Goal: Task Accomplishment & Management: Manage account settings

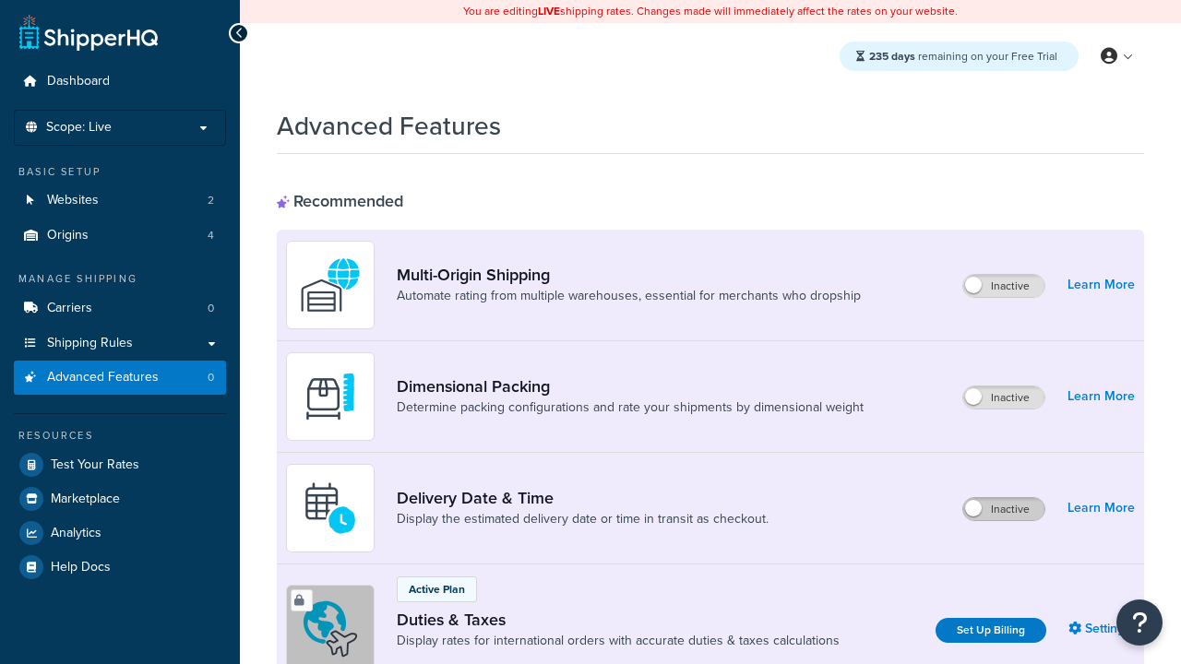
click at [1003, 509] on label "Inactive" at bounding box center [1003, 509] width 81 height 22
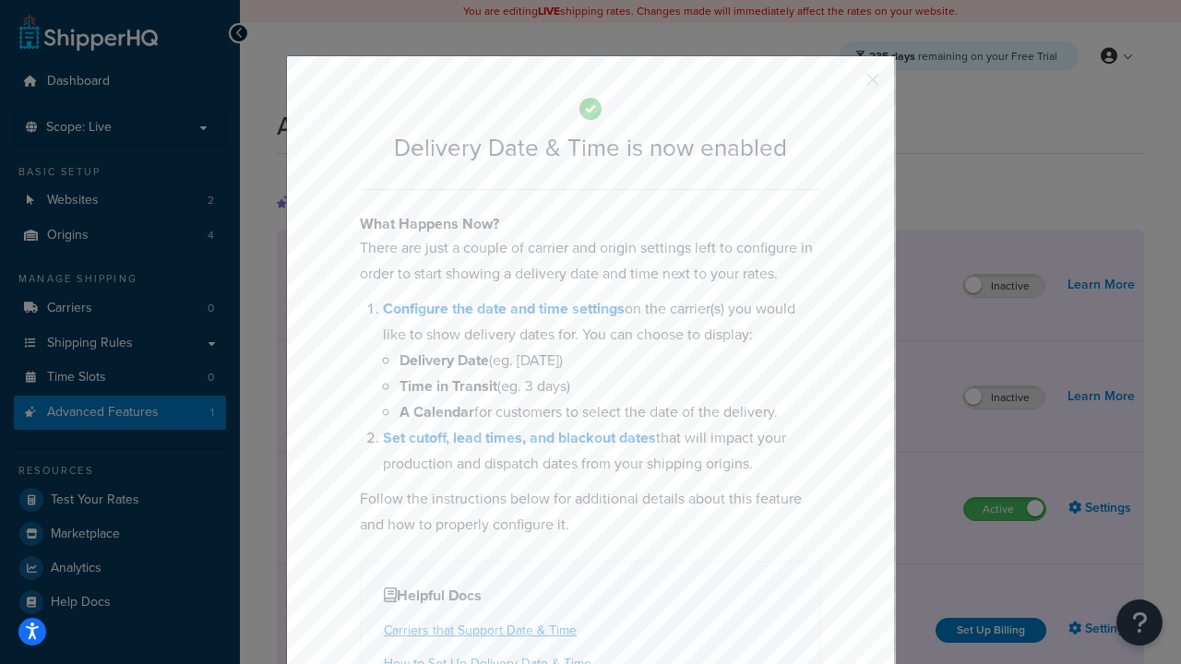
click at [845, 84] on button "button" at bounding box center [845, 86] width 5 height 5
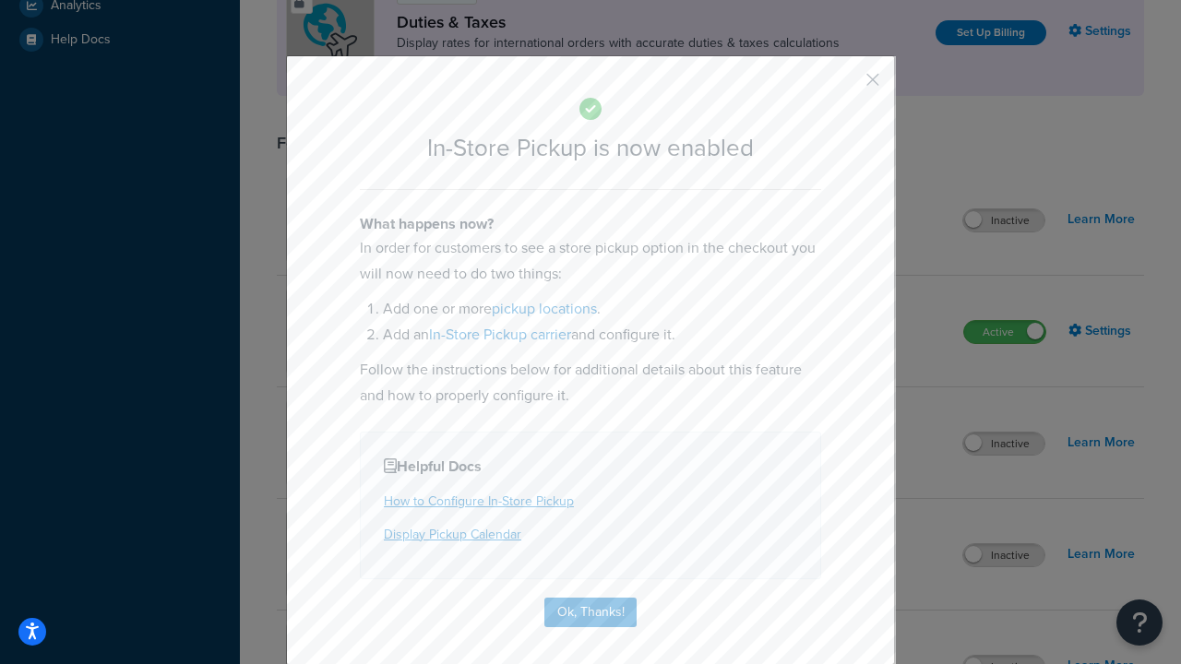
click at [845, 84] on button "button" at bounding box center [845, 86] width 5 height 5
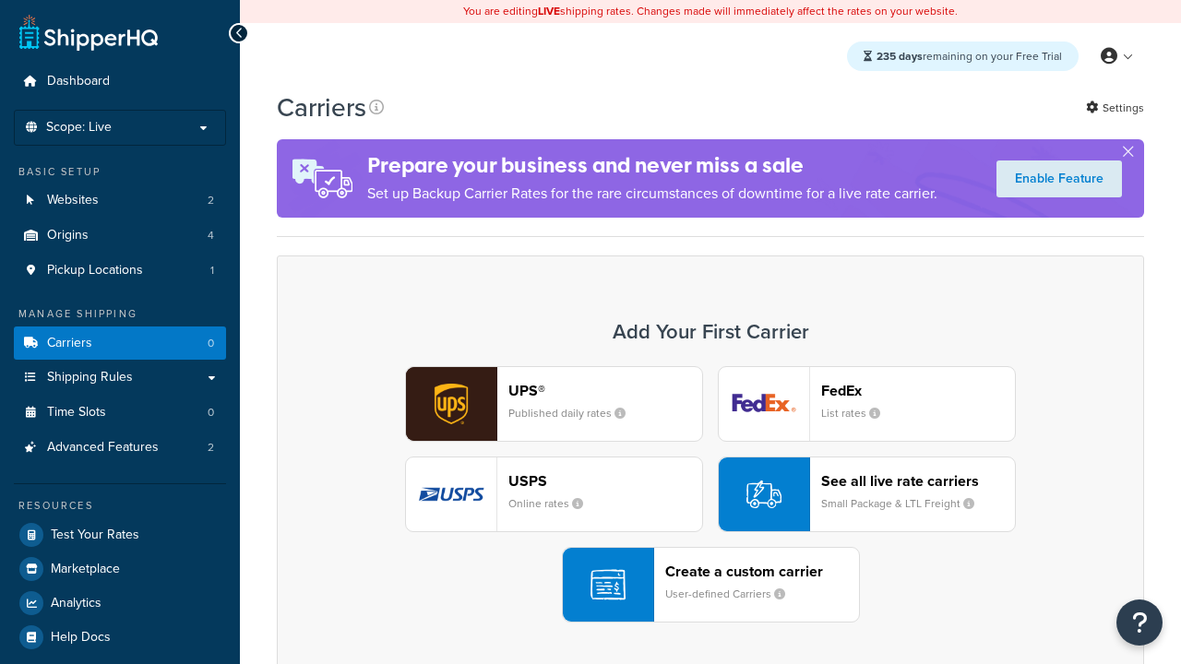
click at [710, 585] on div "Create a custom carrier User-defined Carriers" at bounding box center [762, 585] width 194 height 44
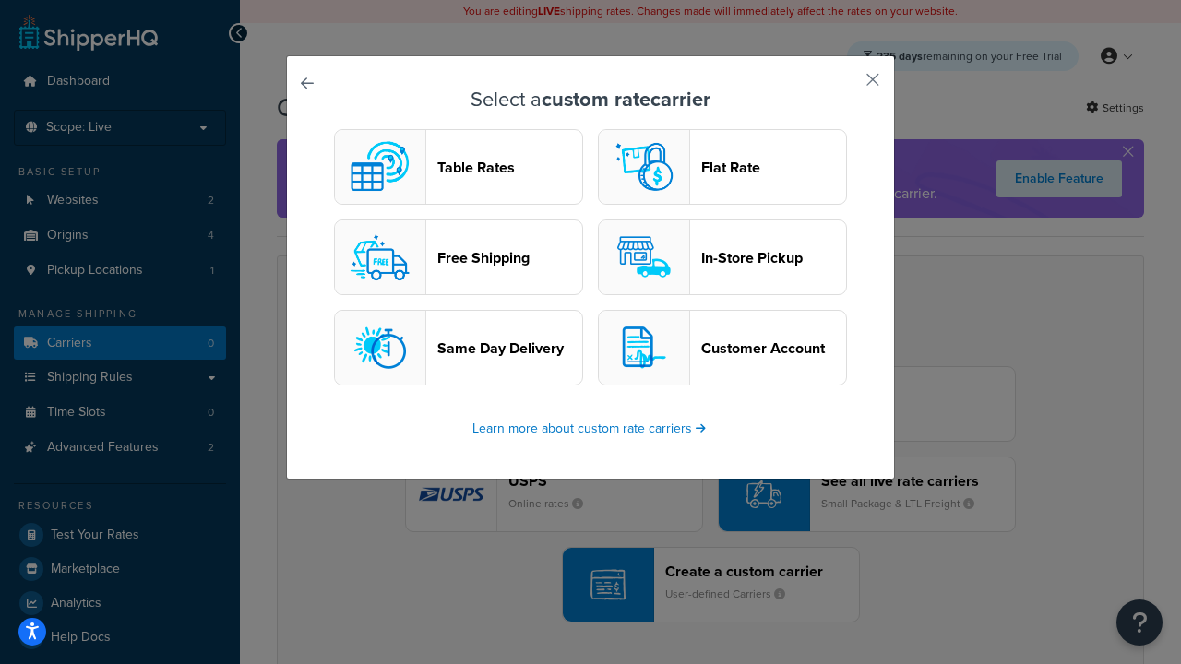
click at [722, 257] on header "In-Store Pickup" at bounding box center [773, 258] width 145 height 18
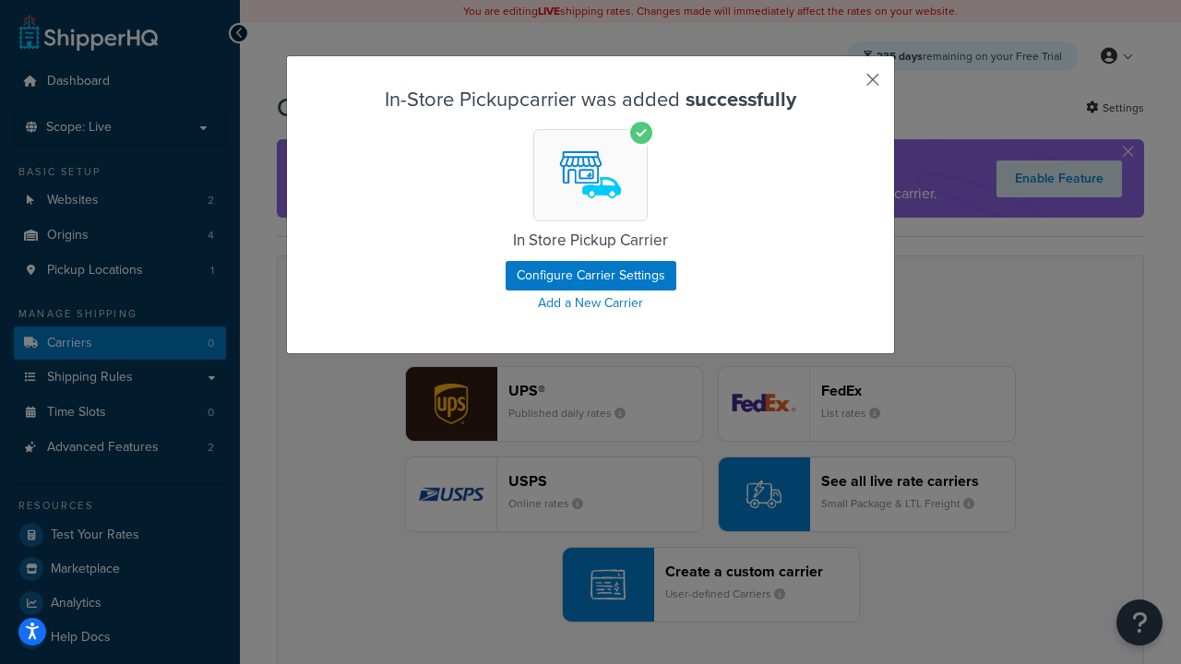
click at [845, 86] on button "button" at bounding box center [845, 86] width 5 height 5
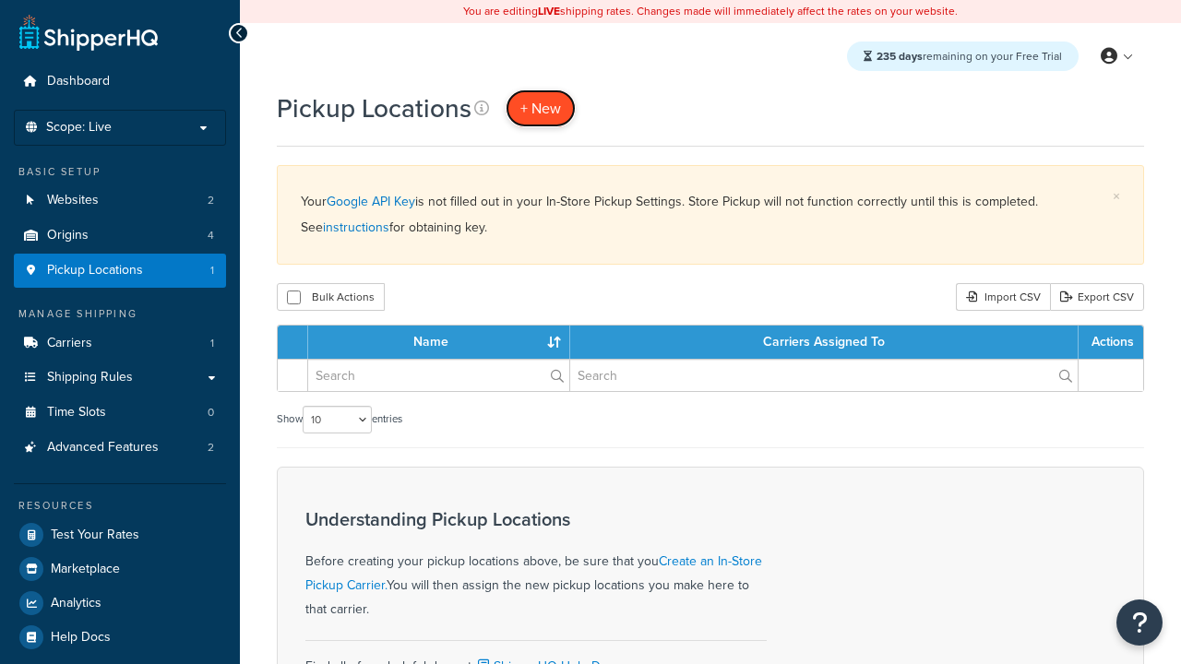
click at [540, 108] on span "+ New" at bounding box center [540, 108] width 41 height 21
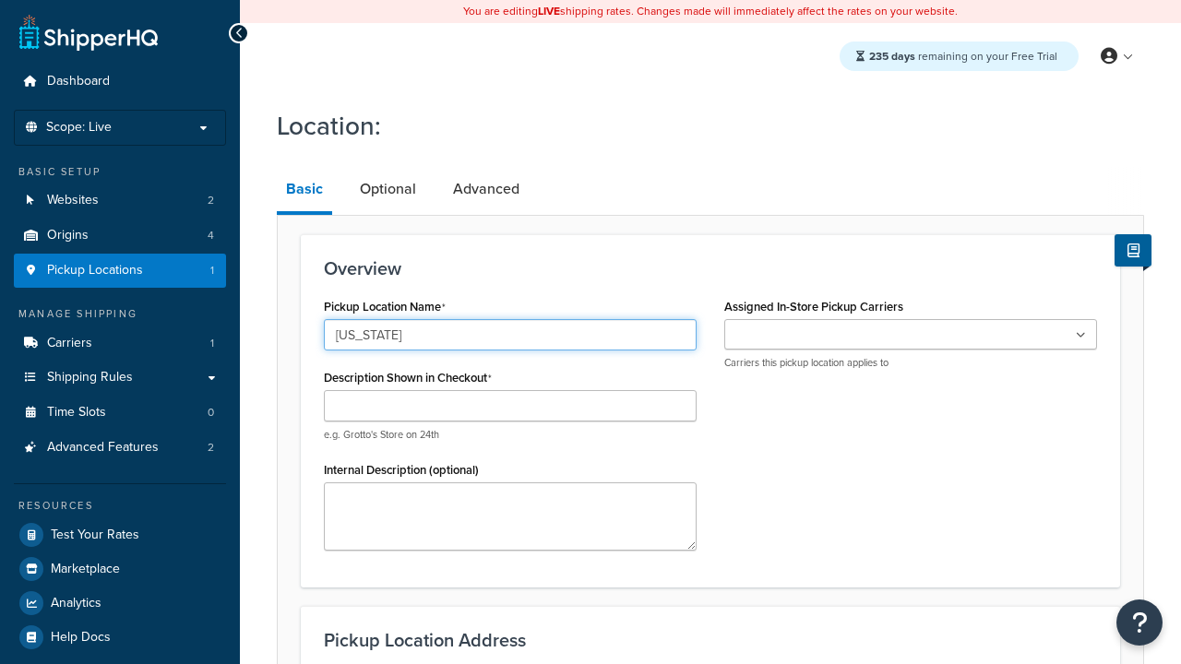
type input "[US_STATE]"
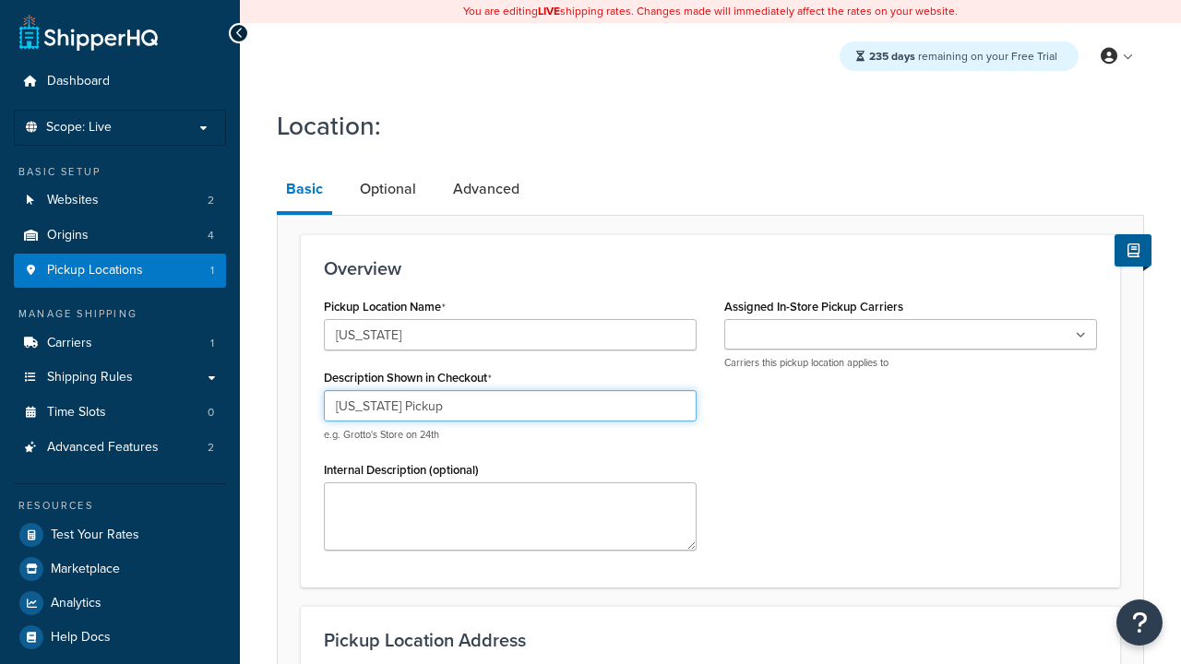
type input "California Pickup"
click at [910, 335] on ul at bounding box center [910, 334] width 373 height 30
type input "3385 Michelson Drive"
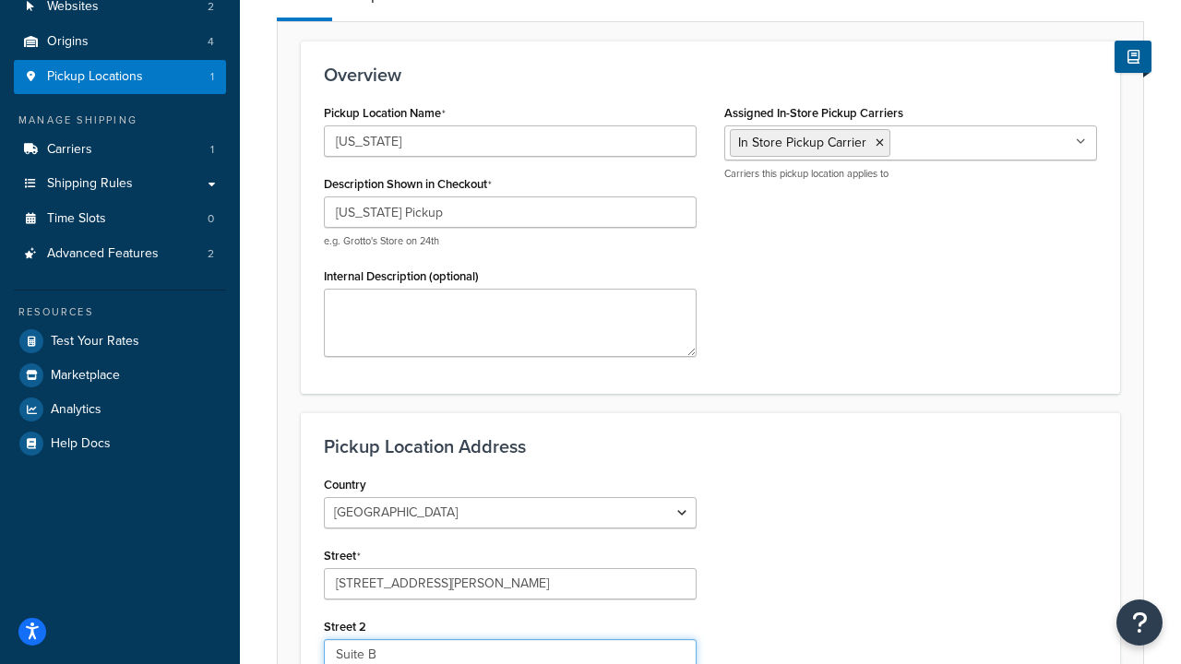
type input "Suite B"
type input "Irvine"
select select "5"
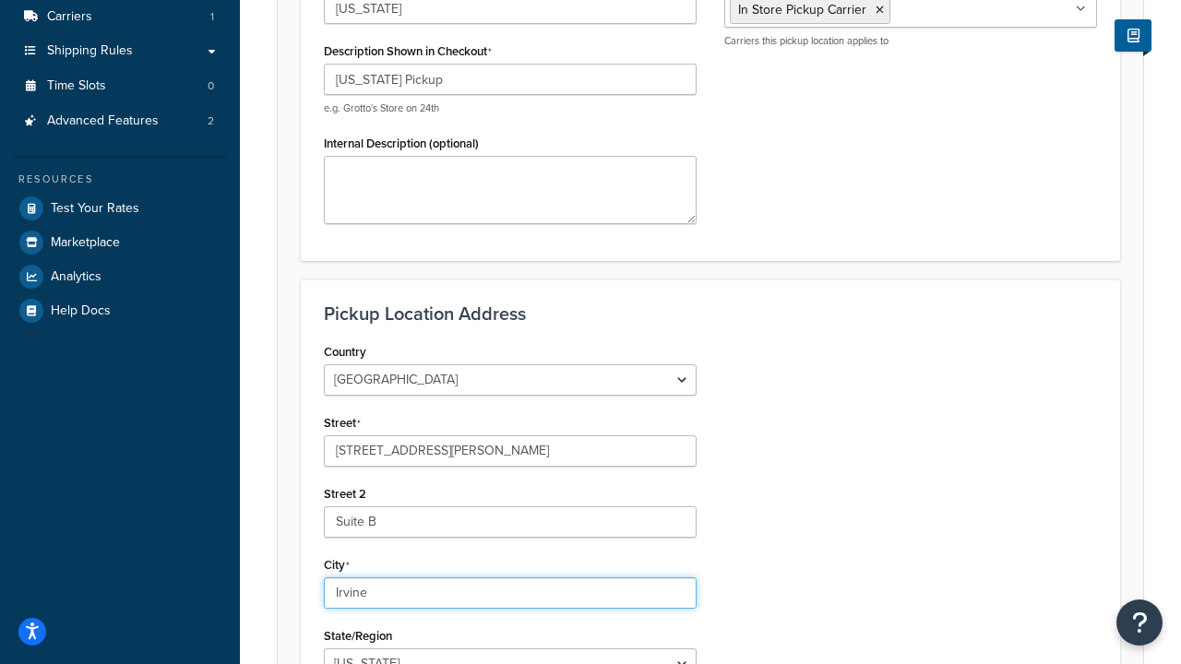
type input "Irvine"
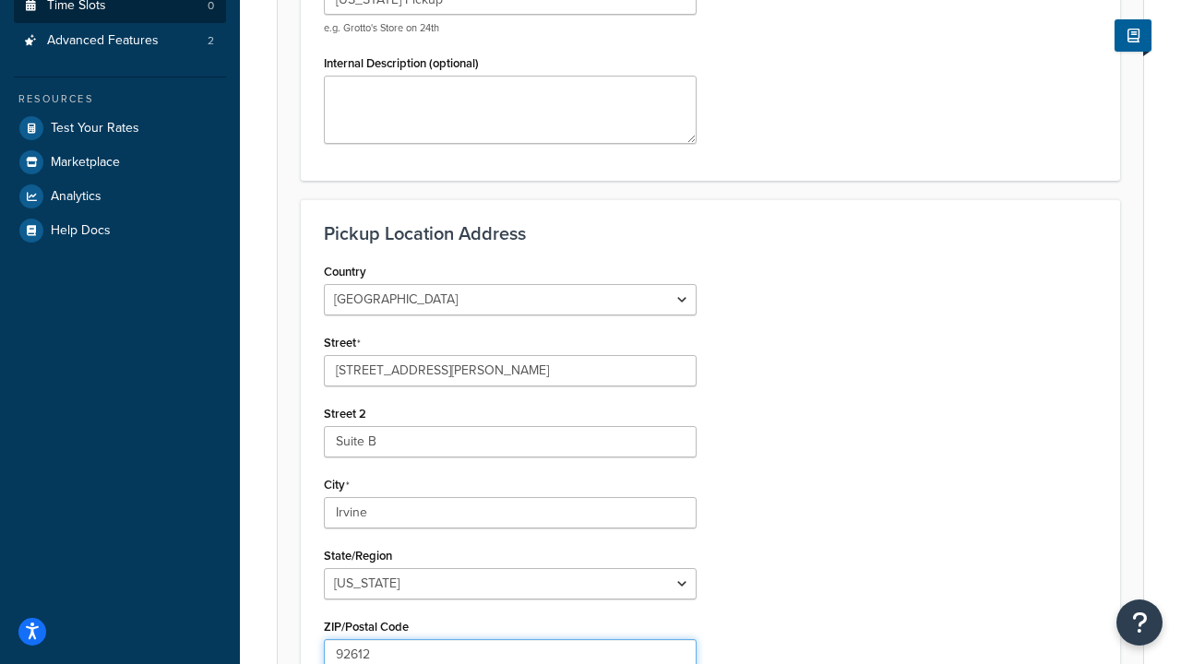
type input "92612"
click at [120, 23] on link "Time Slots 0" at bounding box center [120, 6] width 212 height 34
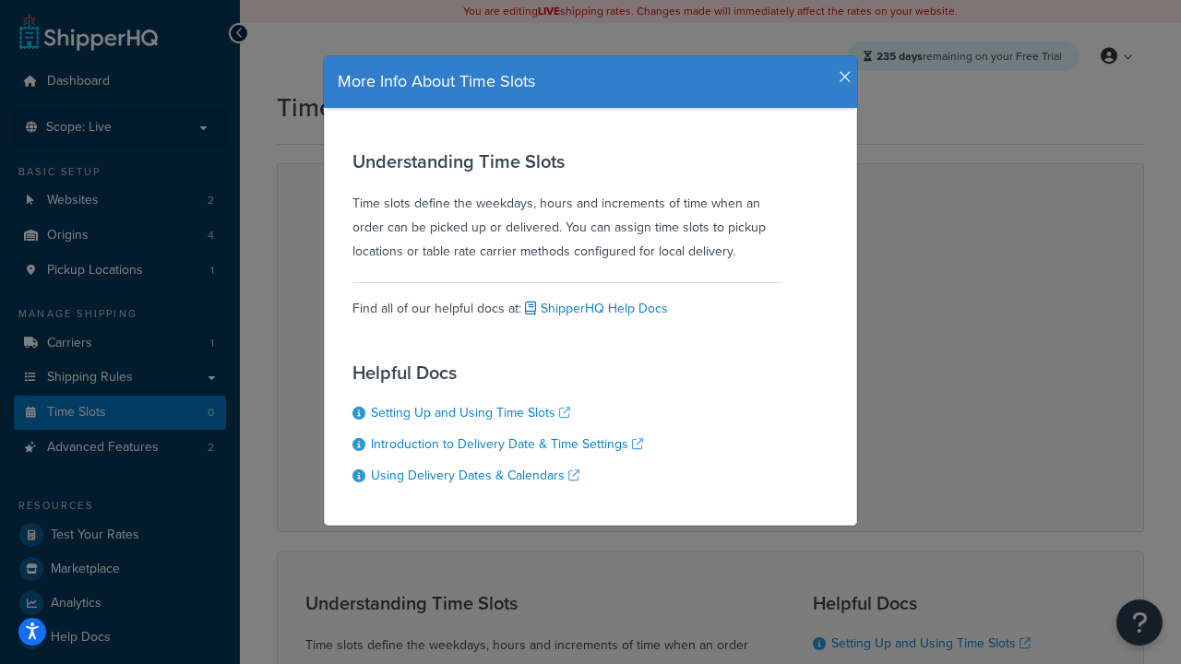
click at [840, 70] on icon "button" at bounding box center [844, 77] width 13 height 17
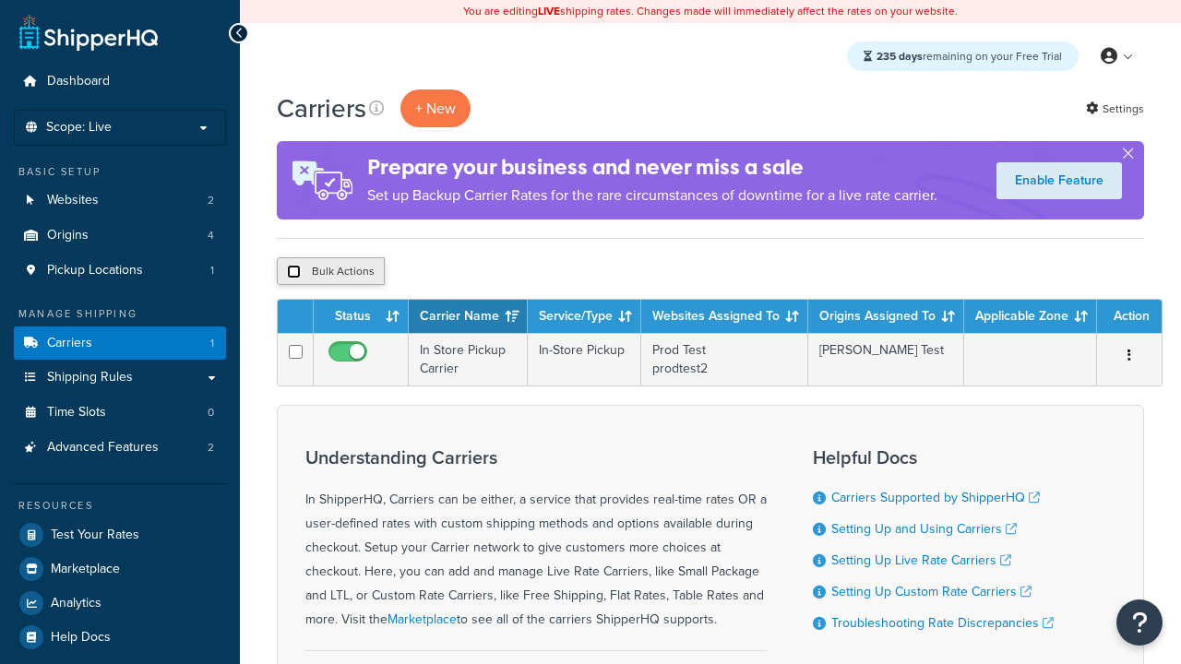
click at [293, 272] on input "checkbox" at bounding box center [294, 272] width 14 height 14
checkbox input "true"
click at [496, 272] on button "Delete" at bounding box center [492, 271] width 64 height 28
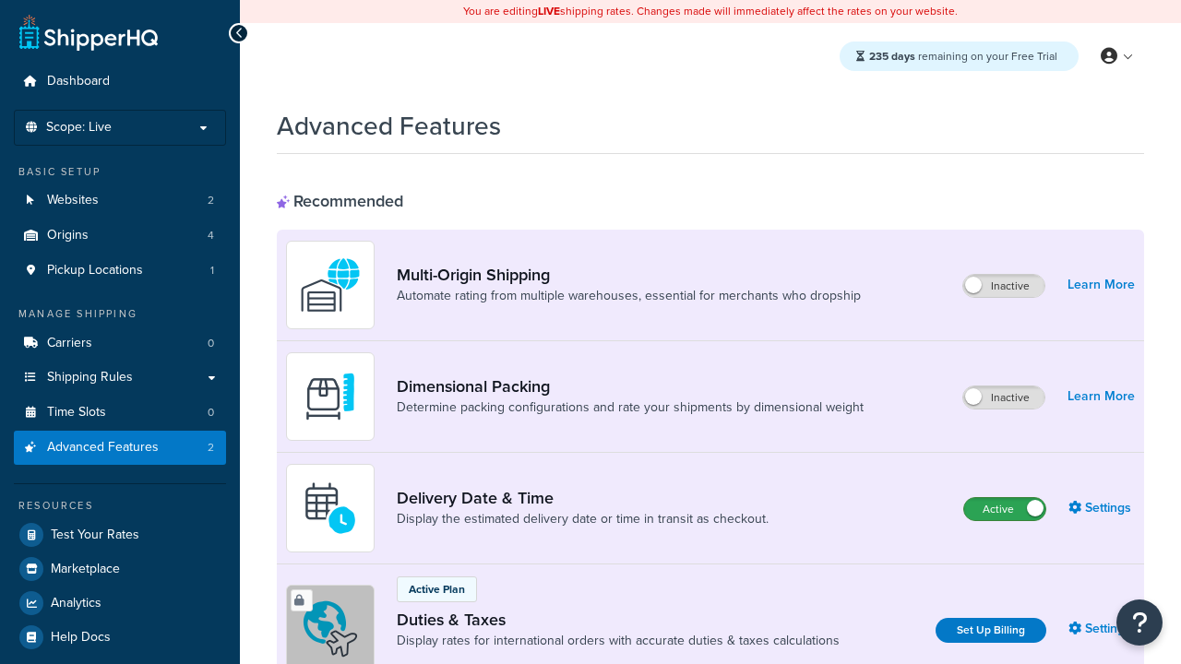
click at [1004, 509] on label "Active" at bounding box center [1004, 509] width 81 height 22
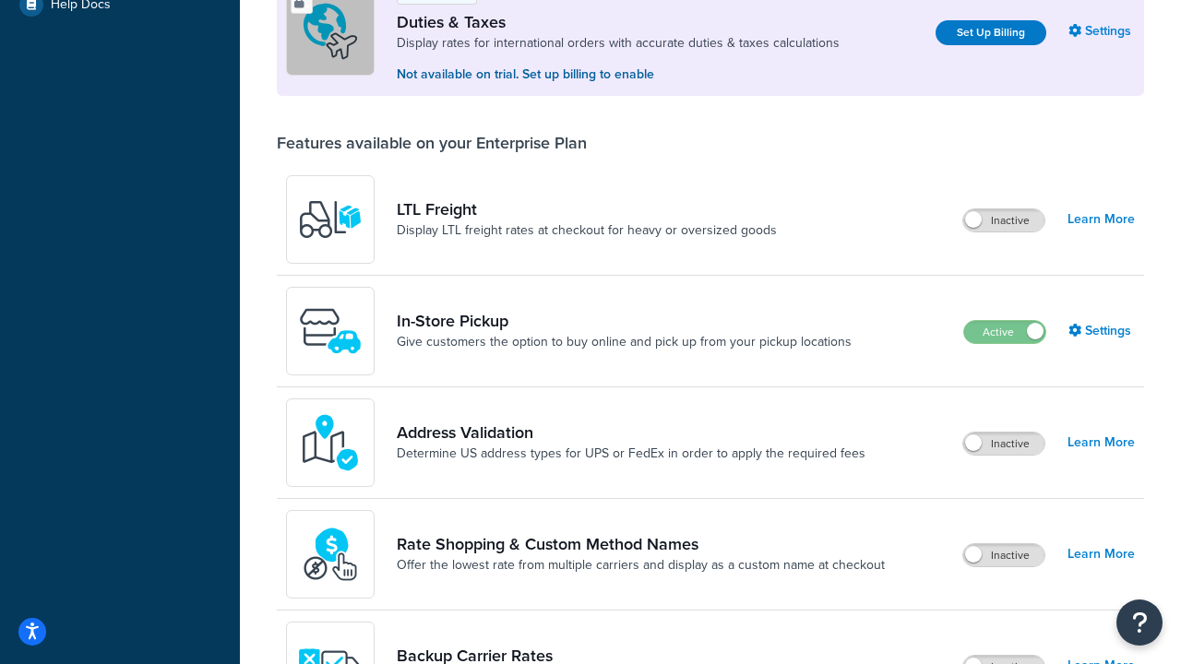
scroll to position [563, 0]
